Goal: Transaction & Acquisition: Subscribe to service/newsletter

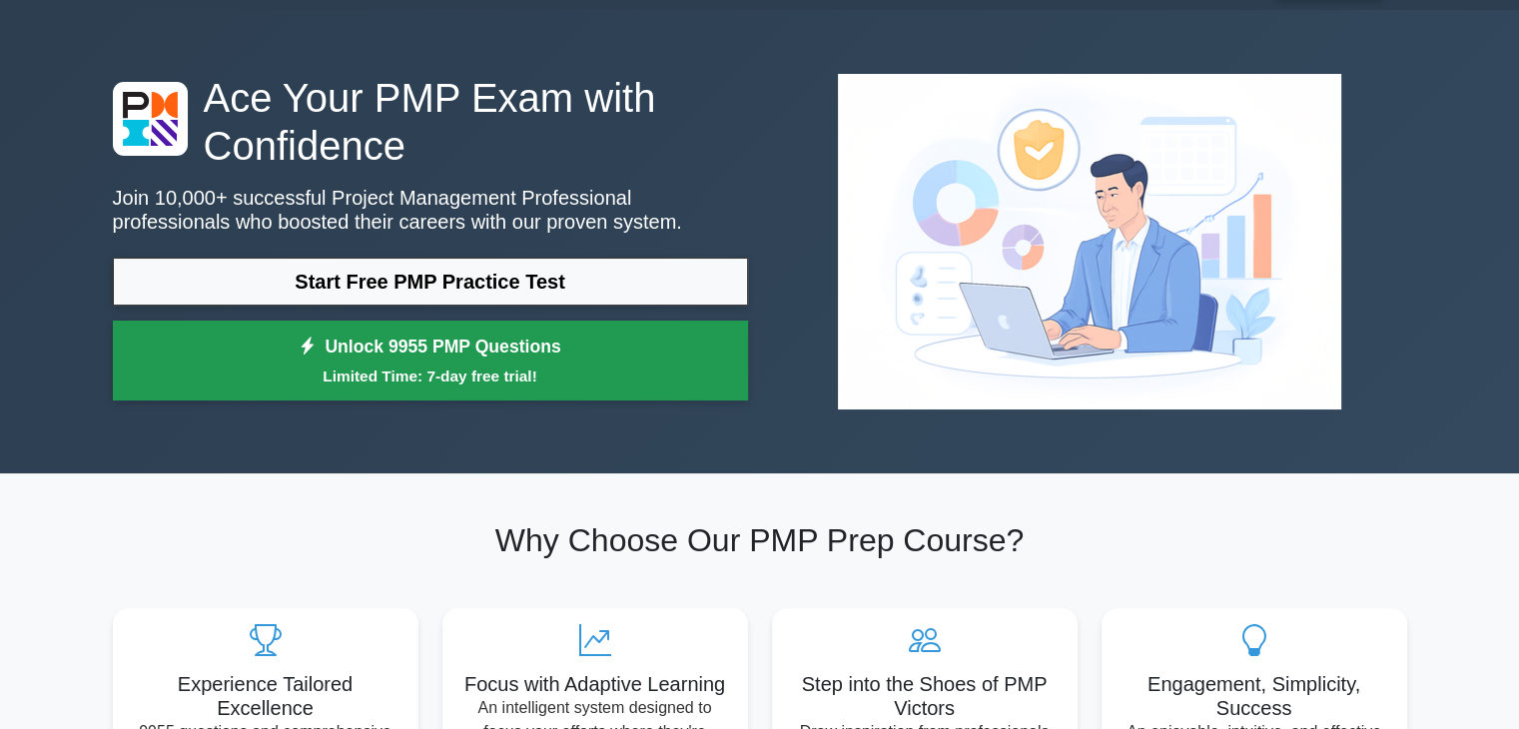
click at [673, 381] on small "Limited Time: 7-day free trial!" at bounding box center [430, 376] width 585 height 23
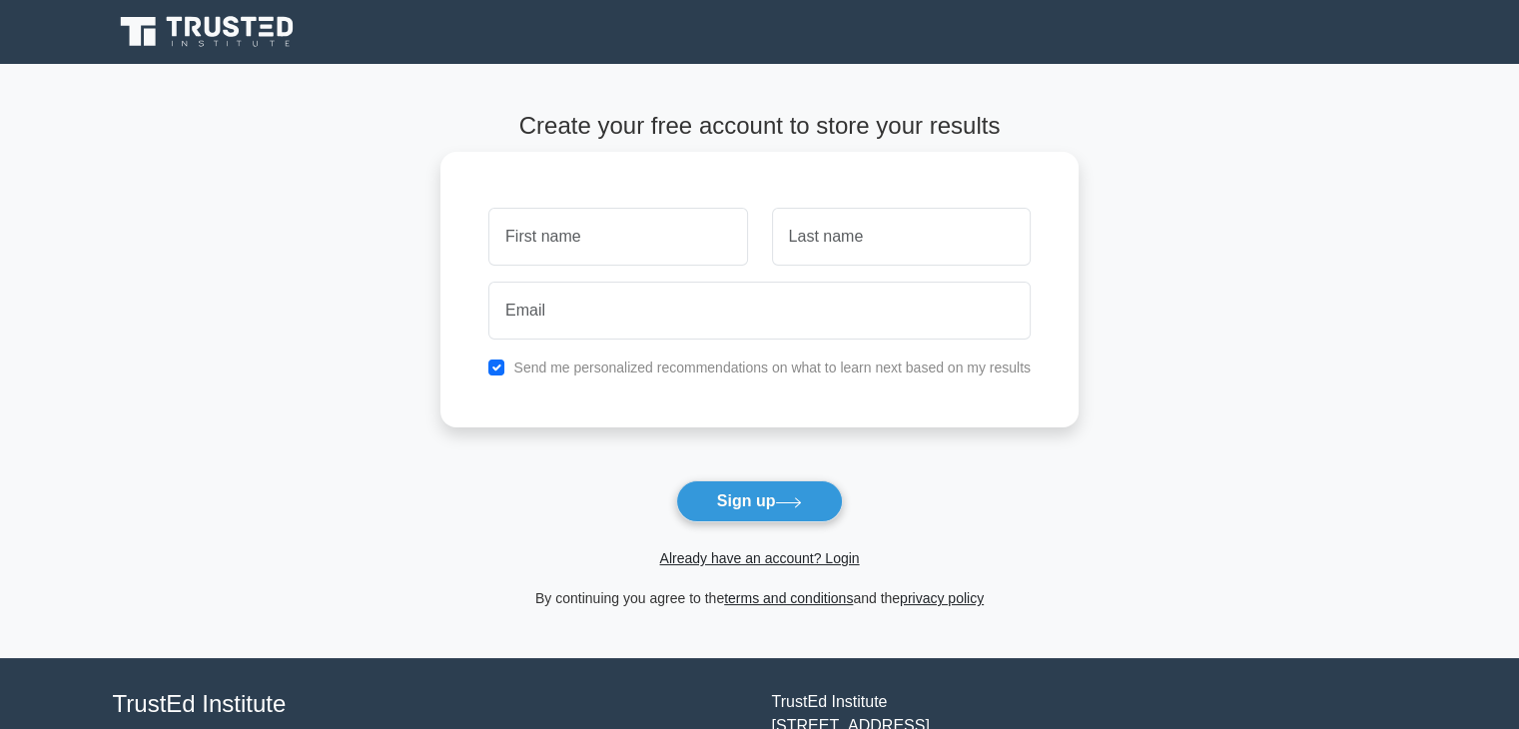
click at [637, 205] on div at bounding box center [617, 237] width 283 height 74
click at [622, 232] on input "text" at bounding box center [617, 237] width 259 height 58
click at [789, 510] on button "Sign up" at bounding box center [760, 501] width 168 height 42
drag, startPoint x: 606, startPoint y: 281, endPoint x: 635, endPoint y: 233, distance: 56.0
click at [635, 233] on div "Send me personalized recommendations on what to learn next based on my results" at bounding box center [759, 290] width 638 height 276
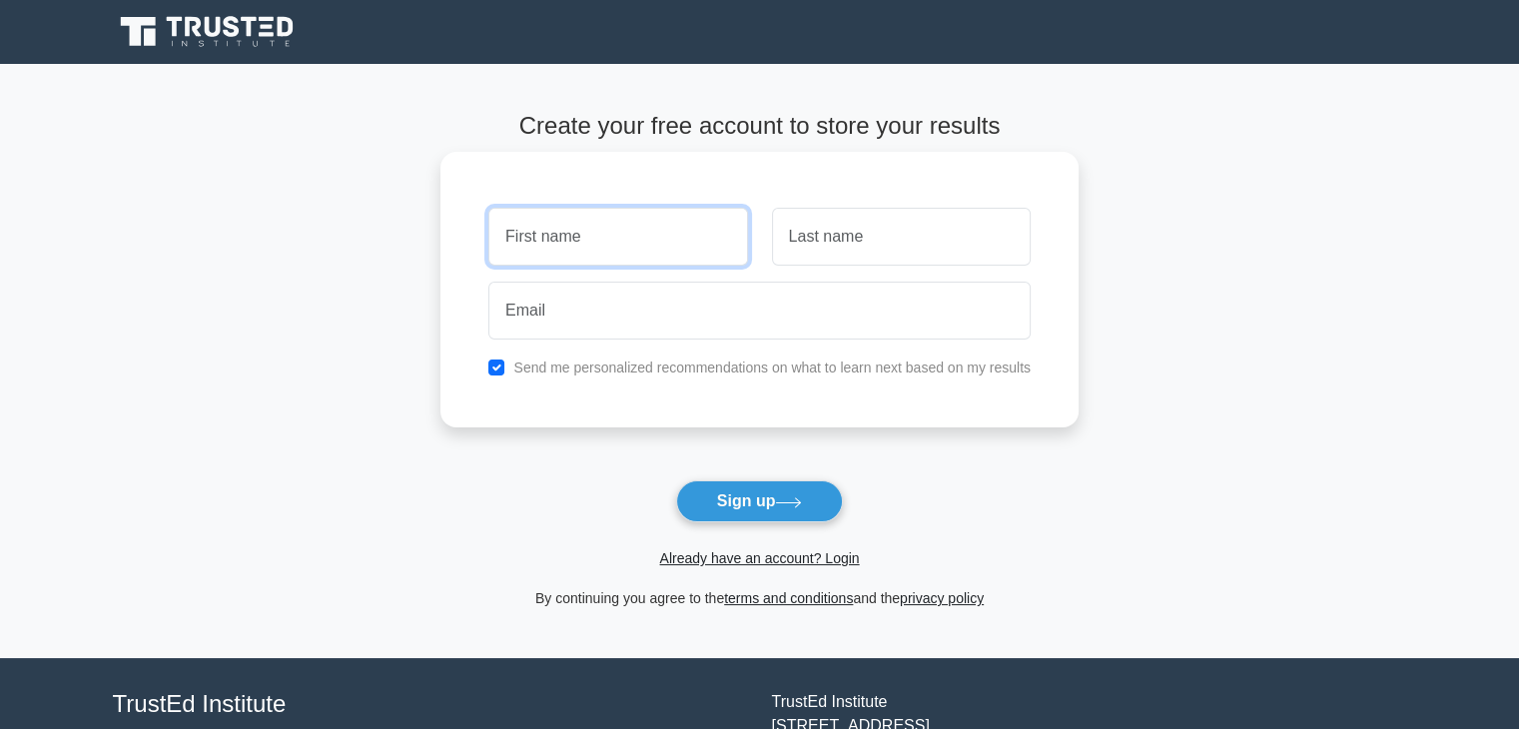
click at [635, 233] on input "text" at bounding box center [617, 237] width 259 height 58
type input "divii"
click at [828, 238] on input "text" at bounding box center [901, 237] width 259 height 58
type input "shaa"
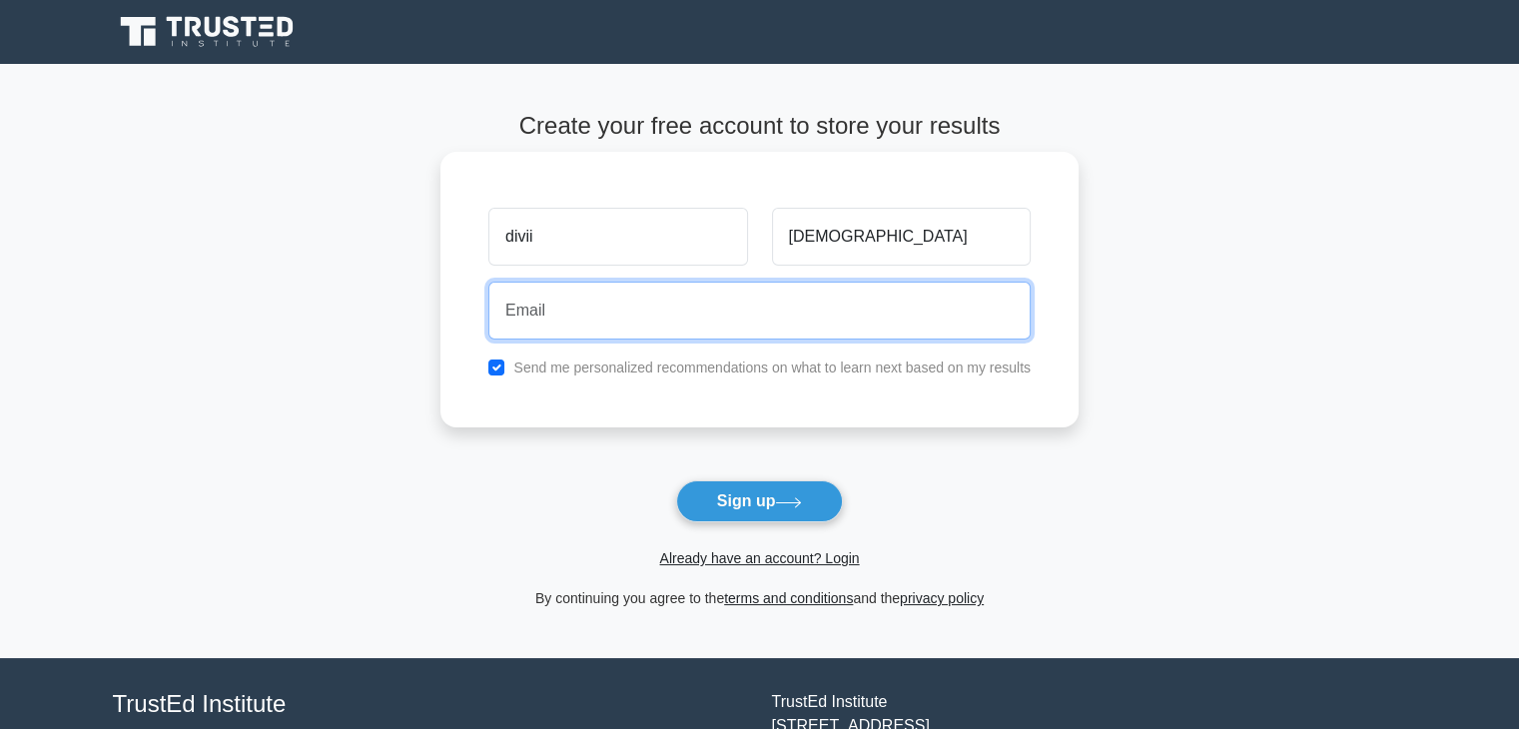
click at [758, 286] on input "email" at bounding box center [759, 311] width 542 height 58
type input "Dishna@gmail.com"
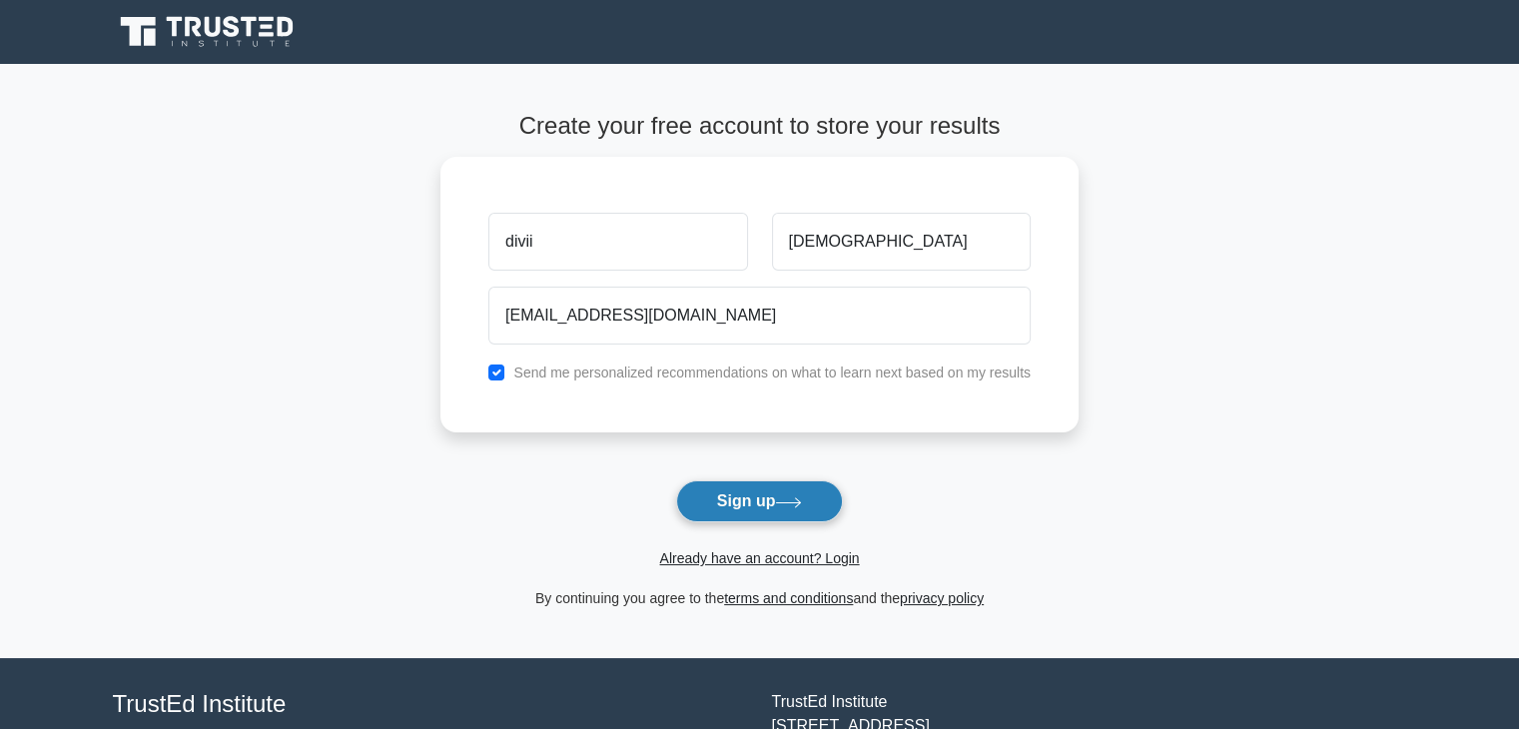
click at [745, 494] on button "Sign up" at bounding box center [760, 501] width 168 height 42
